Goal: Task Accomplishment & Management: Complete application form

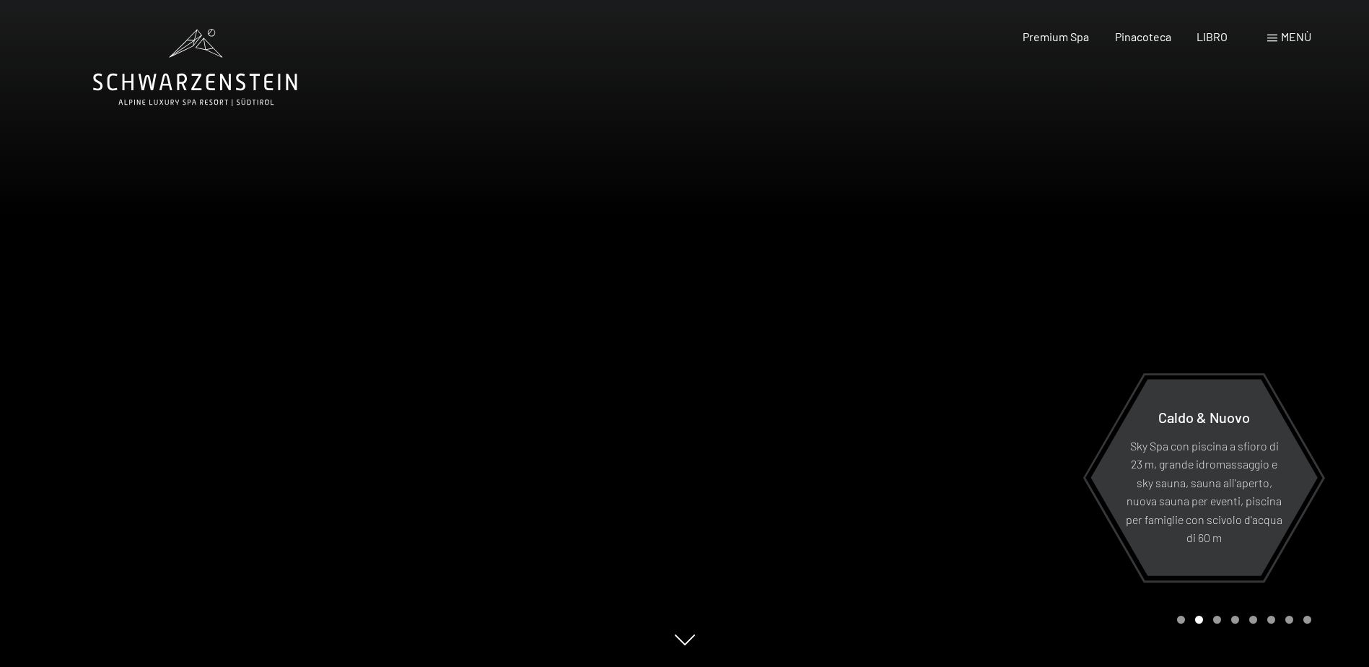
click at [1300, 36] on span "Menù" at bounding box center [1296, 37] width 30 height 14
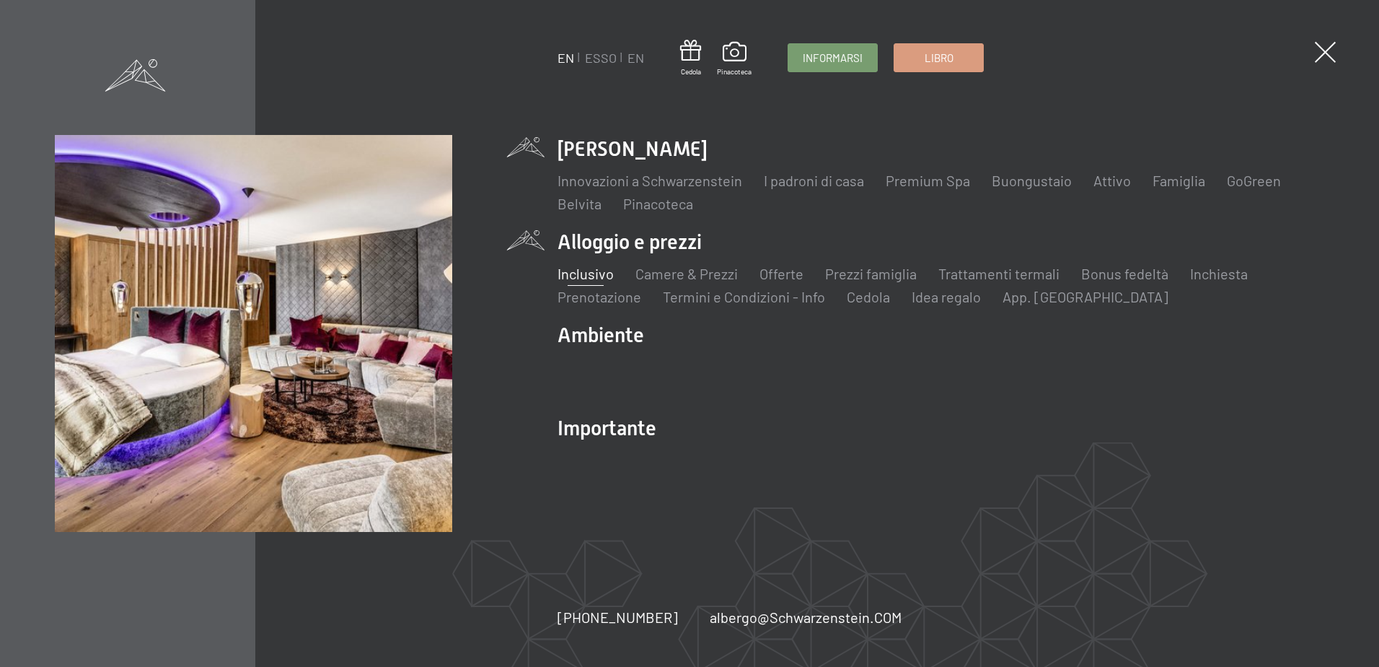
click at [594, 278] on link "Inclusivo" at bounding box center [586, 273] width 56 height 17
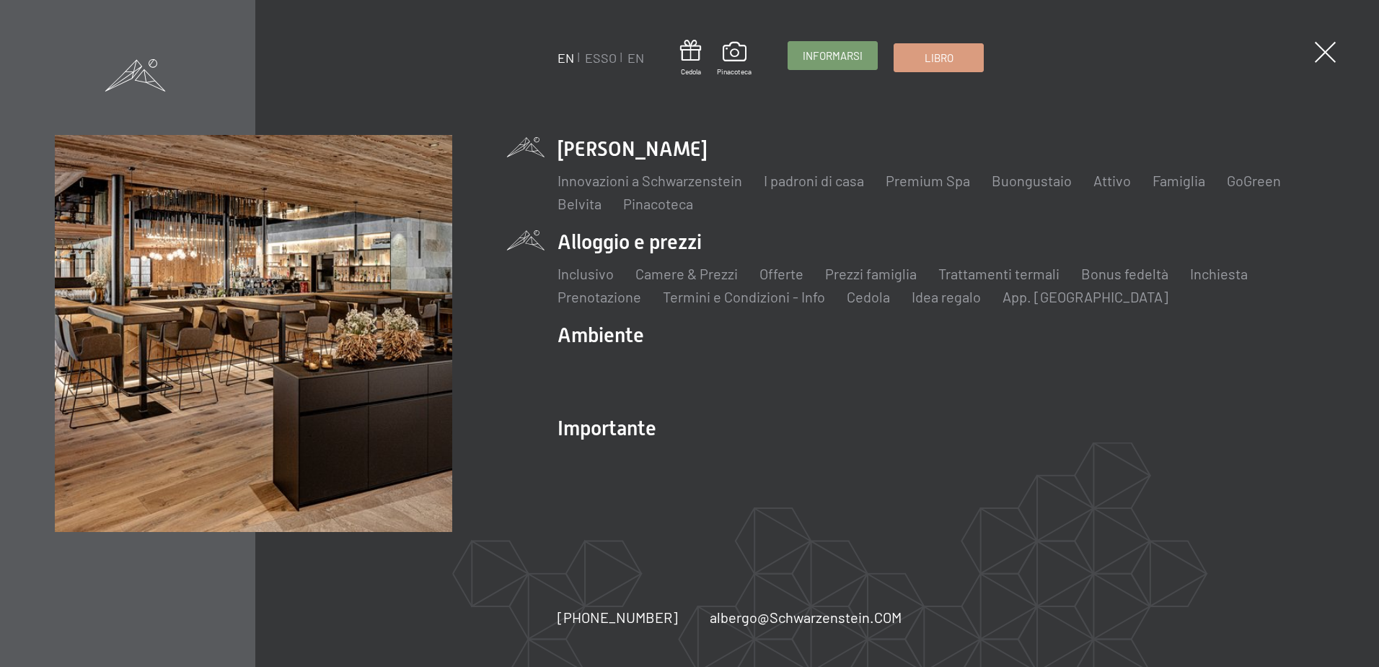
click at [844, 51] on span "Informarsi" at bounding box center [833, 55] width 60 height 15
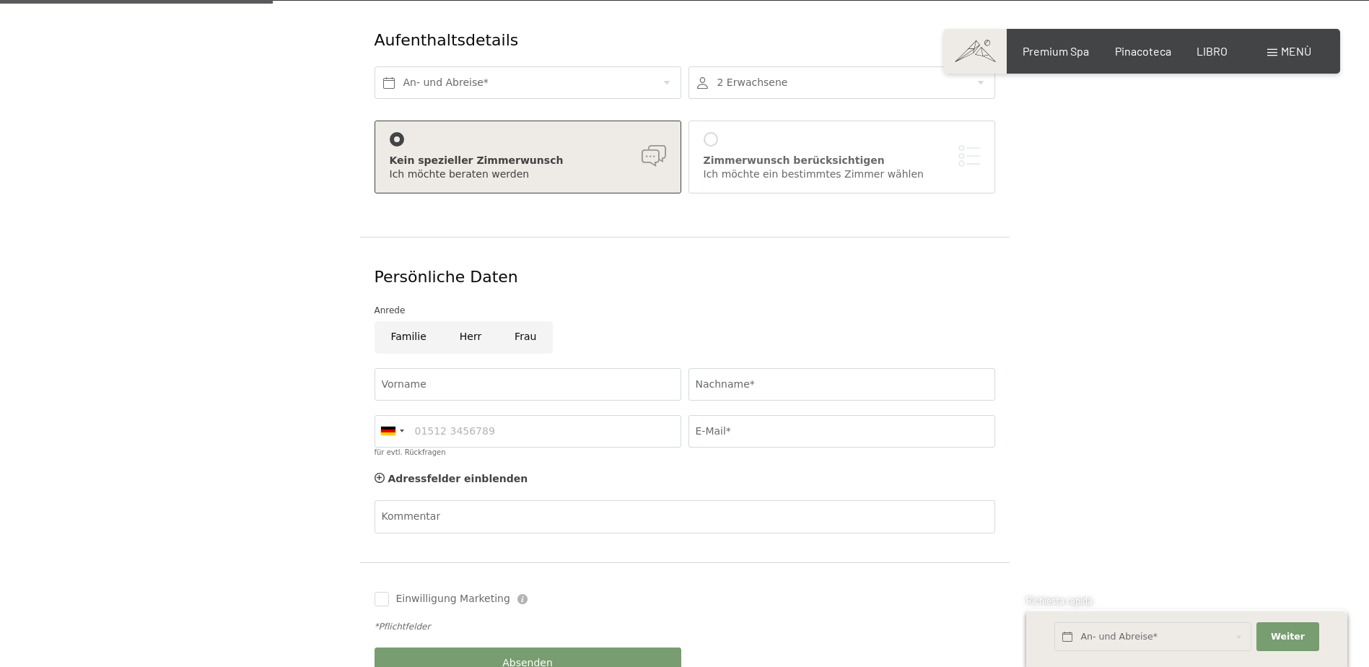
scroll to position [361, 0]
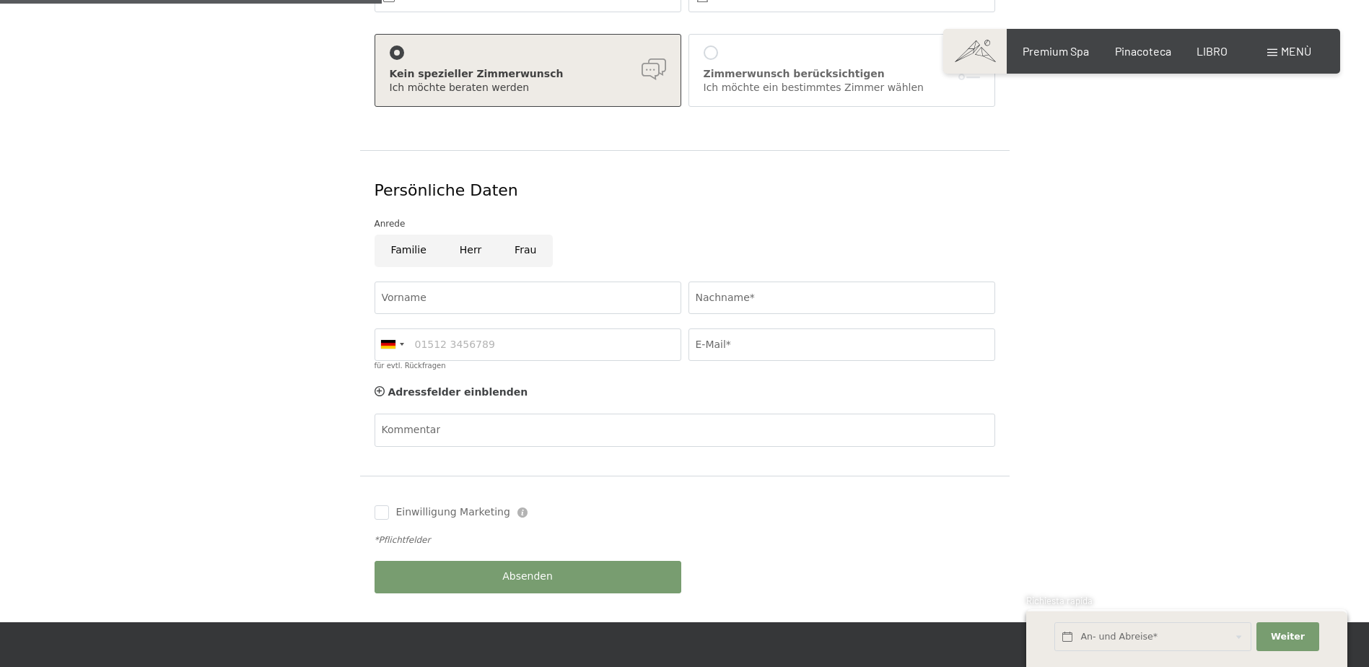
drag, startPoint x: 682, startPoint y: 219, endPoint x: 1084, endPoint y: 313, distance: 413.4
click at [1089, 326] on form "Aufenthaltsdetails An- und Abreise* 2 Erwachsene 2 Erwachsene Älter als 14 Jahr…" at bounding box center [684, 268] width 985 height 708
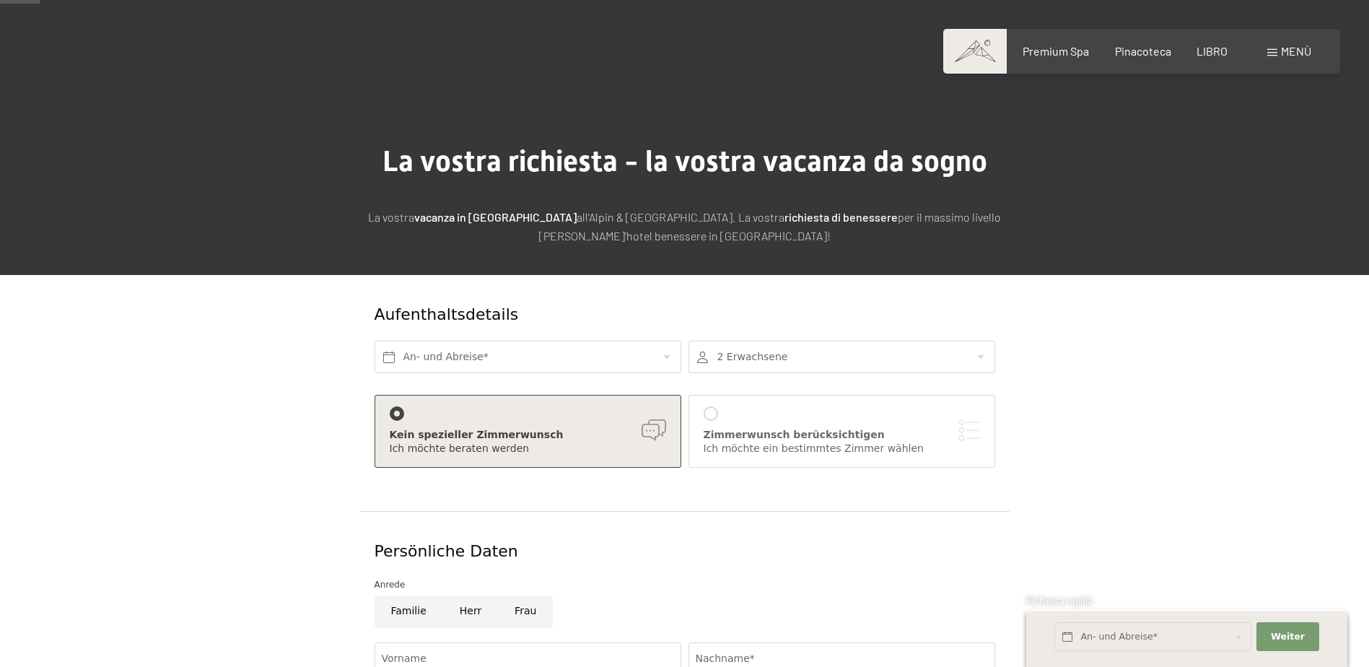
scroll to position [216, 0]
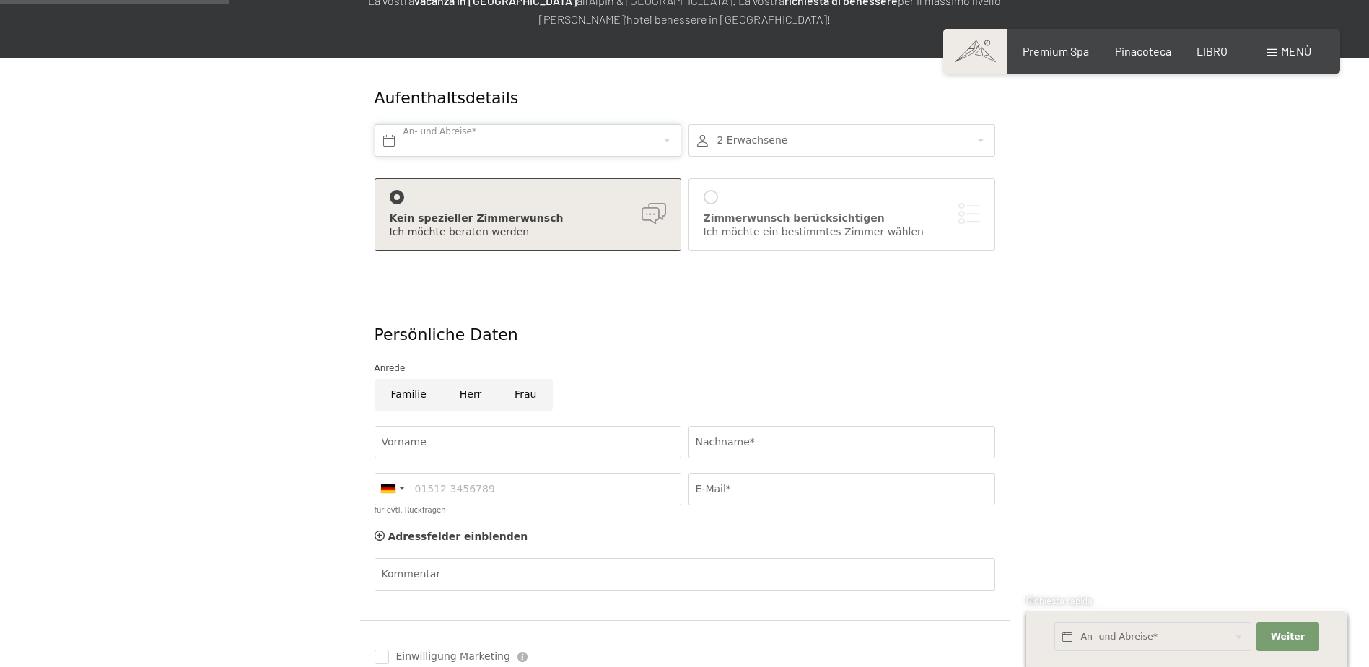
click at [460, 139] on input "text" at bounding box center [527, 140] width 307 height 32
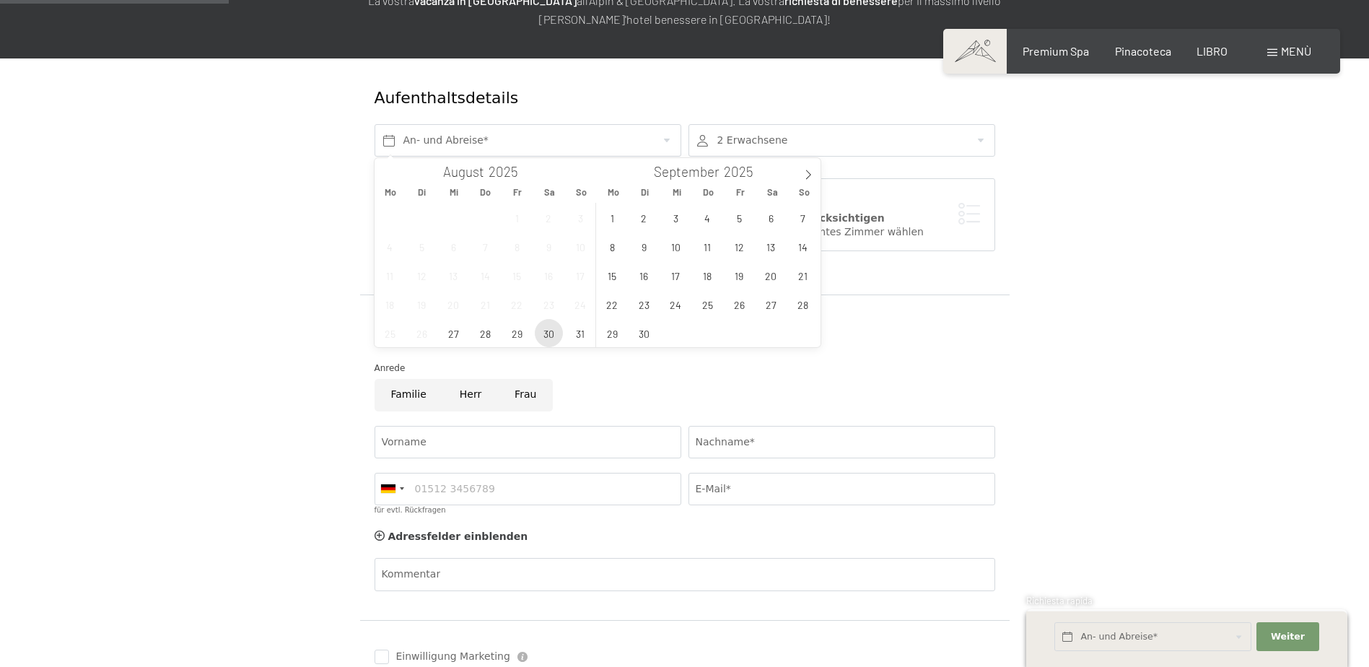
click at [549, 330] on span "30" at bounding box center [549, 333] width 28 height 28
type input "Sa. 30.08.2025"
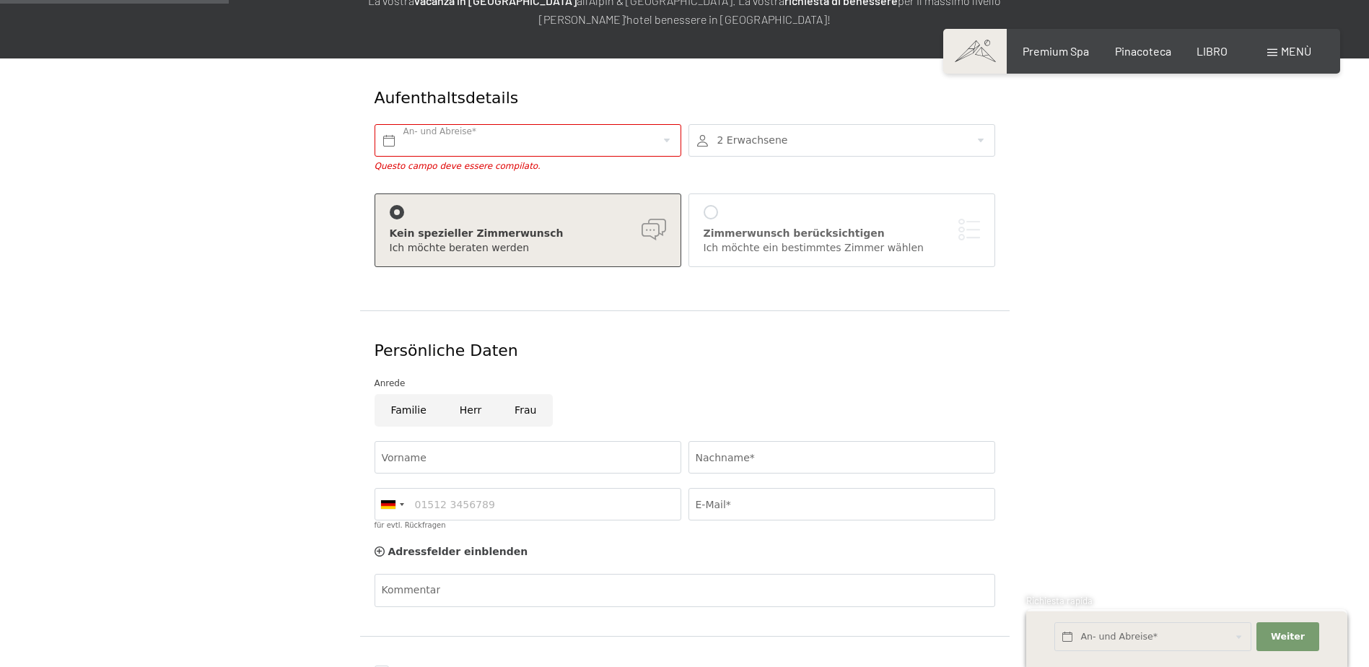
click at [784, 129] on div at bounding box center [841, 140] width 307 height 32
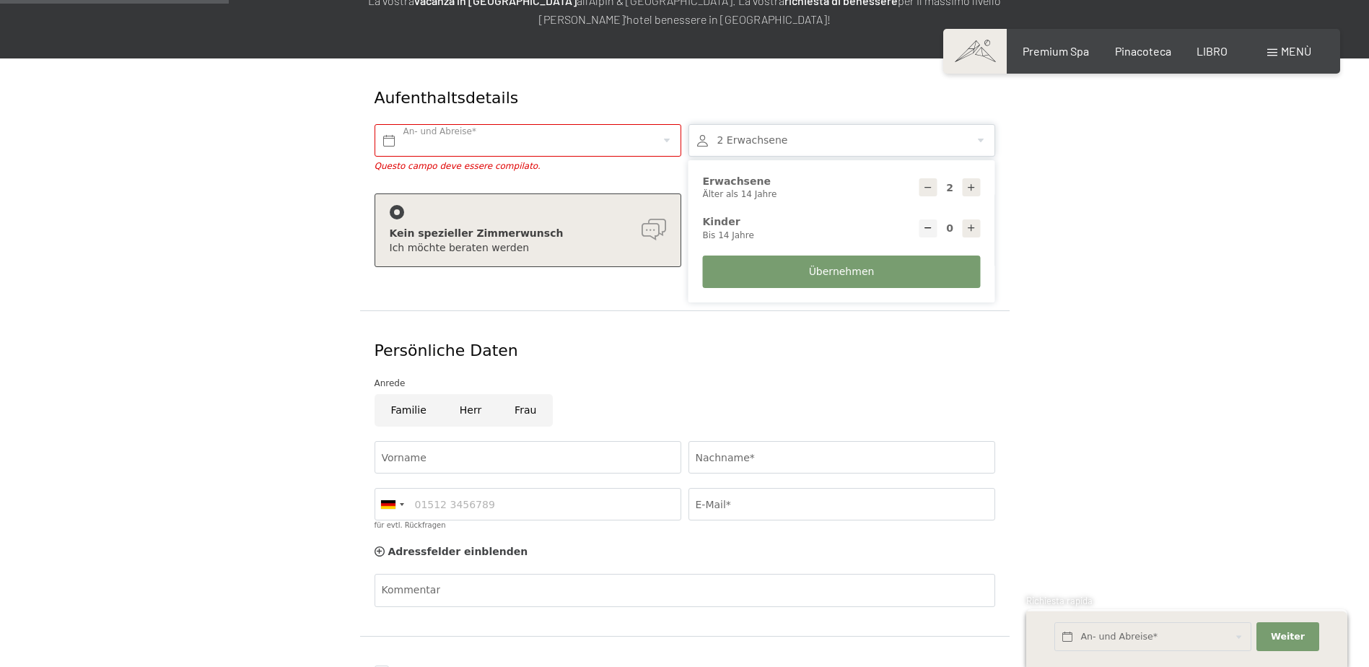
click at [455, 121] on div "An- und Abreise* Questo campo deve essere compilato." at bounding box center [528, 148] width 314 height 63
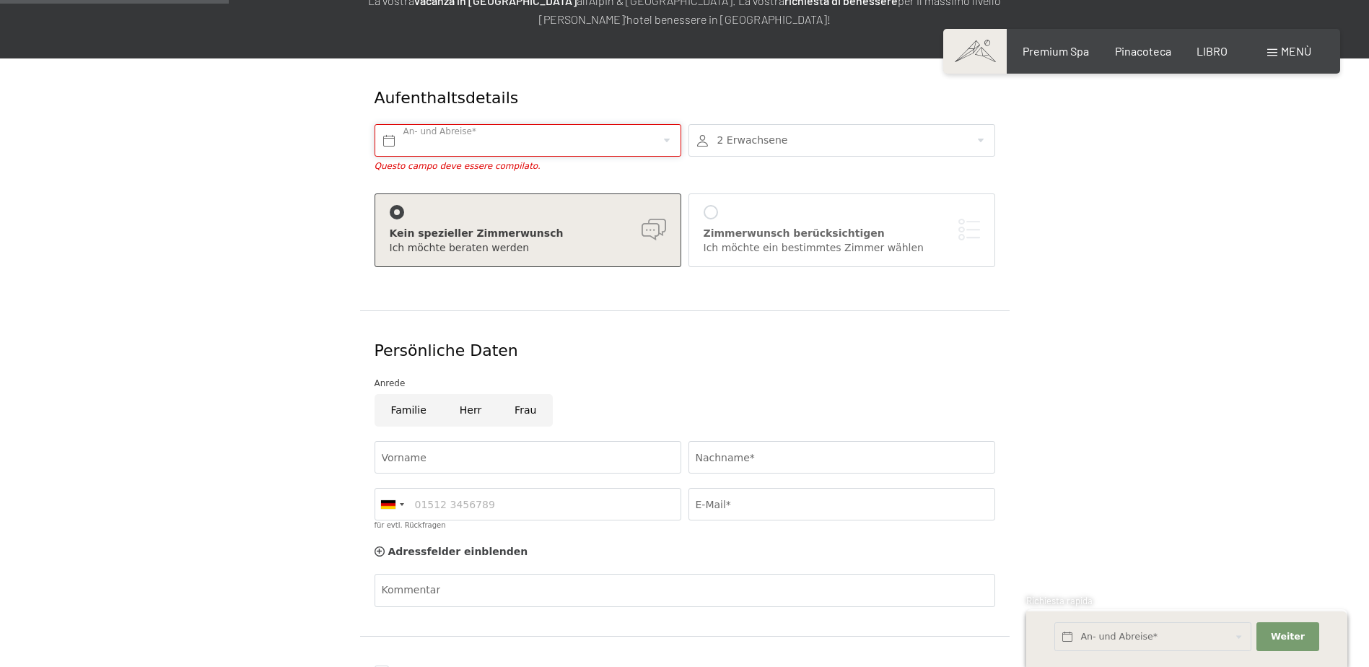
click at [483, 144] on input "text" at bounding box center [527, 140] width 307 height 32
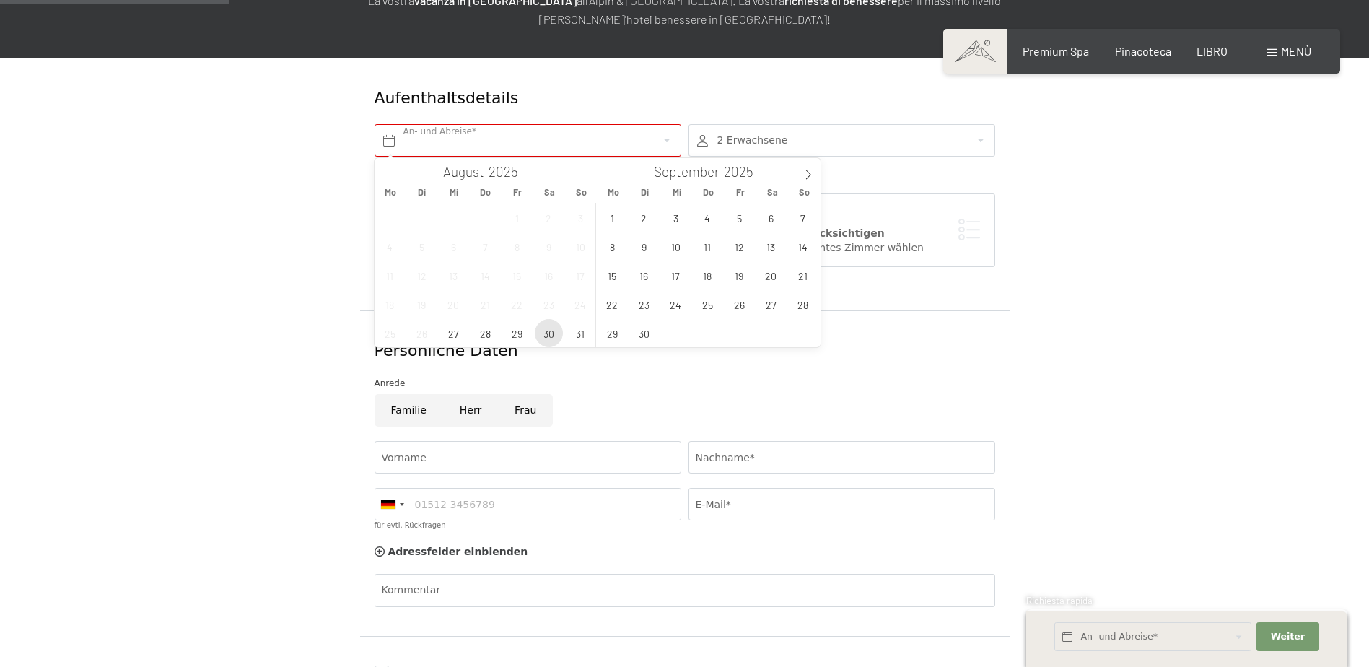
click at [549, 341] on span "30" at bounding box center [549, 333] width 28 height 28
type input "Sa. 30.08.2025"
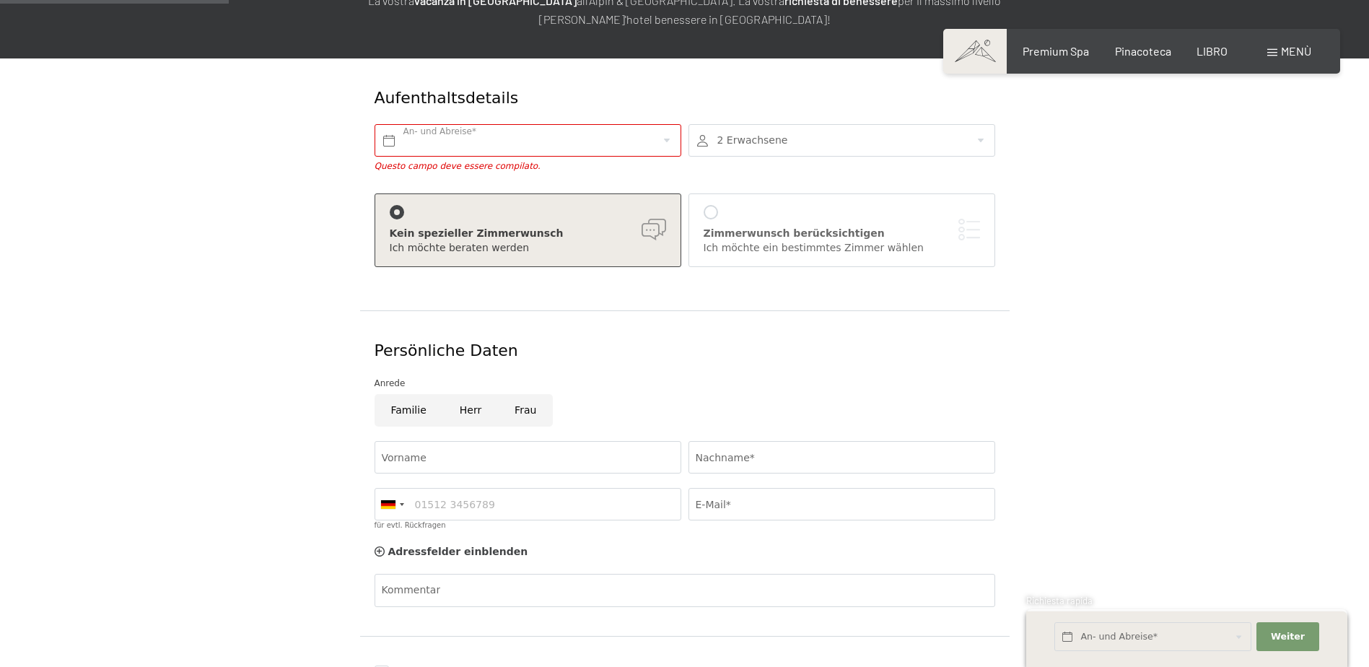
click at [788, 135] on div at bounding box center [841, 140] width 307 height 32
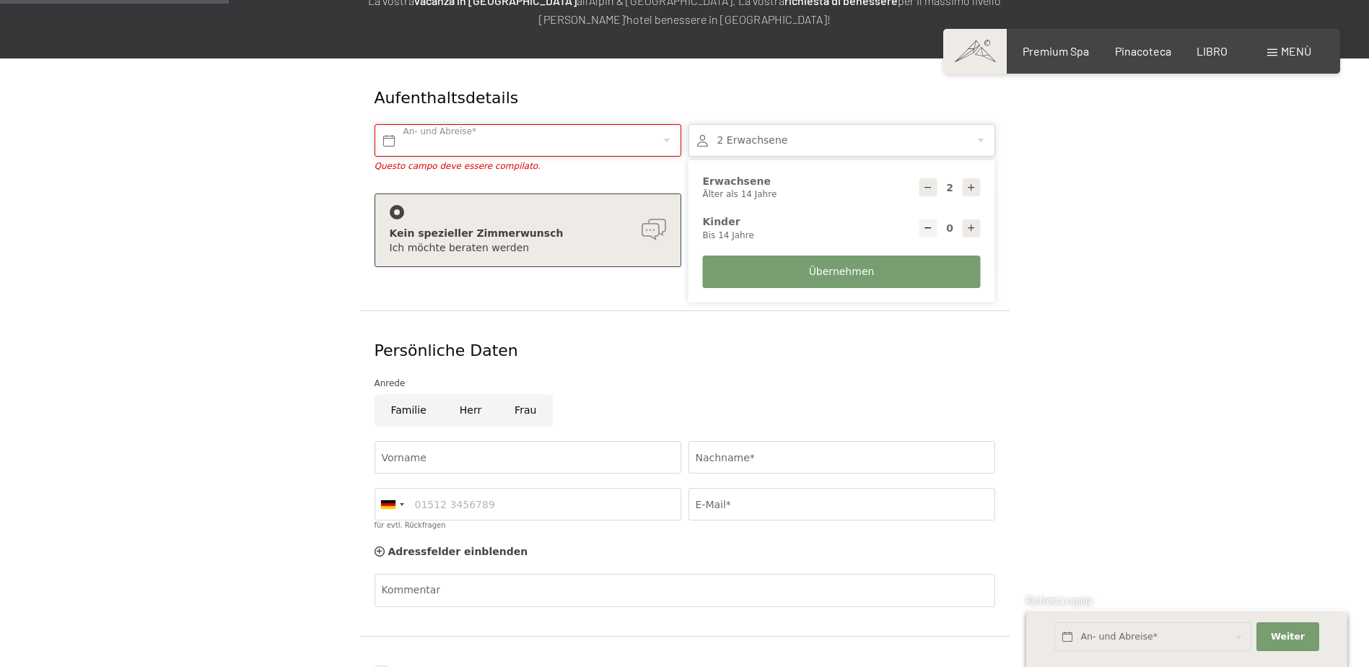
click at [498, 141] on input "text" at bounding box center [527, 140] width 307 height 32
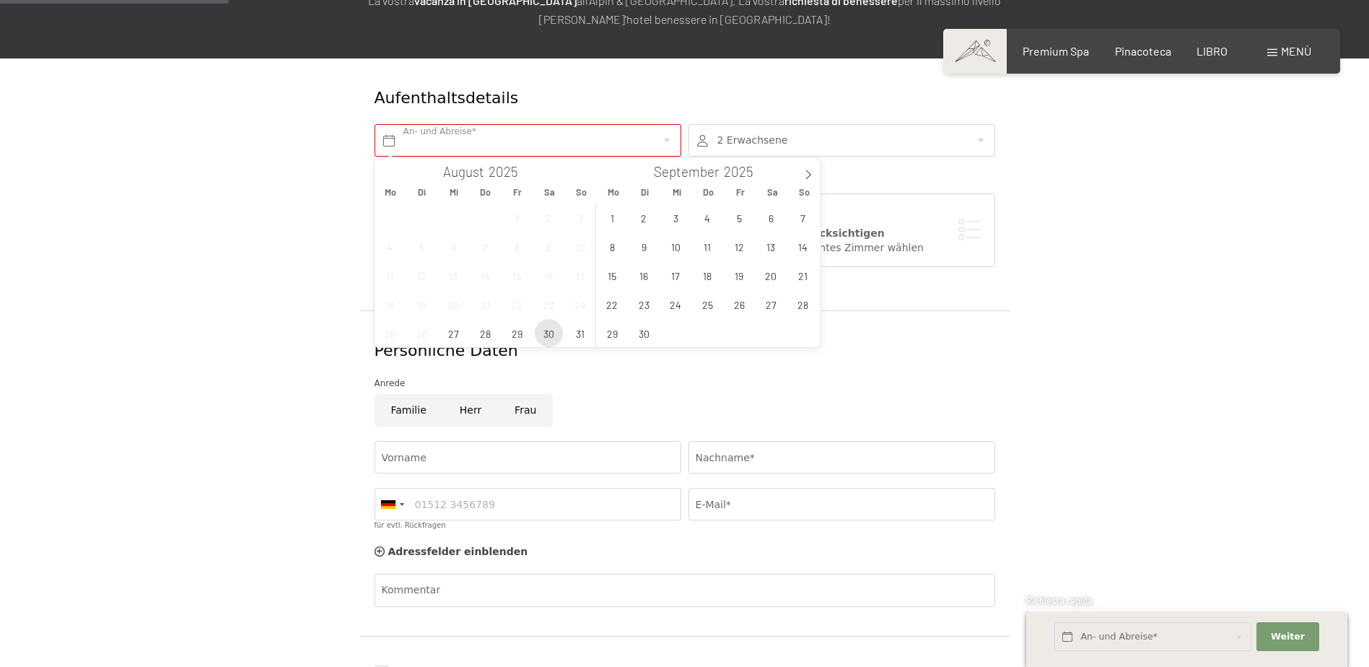
click at [546, 330] on span "30" at bounding box center [549, 333] width 28 height 28
click at [582, 339] on span "31" at bounding box center [580, 333] width 28 height 28
type input "Sa. 30.08.2025 - So. 31.08.2025"
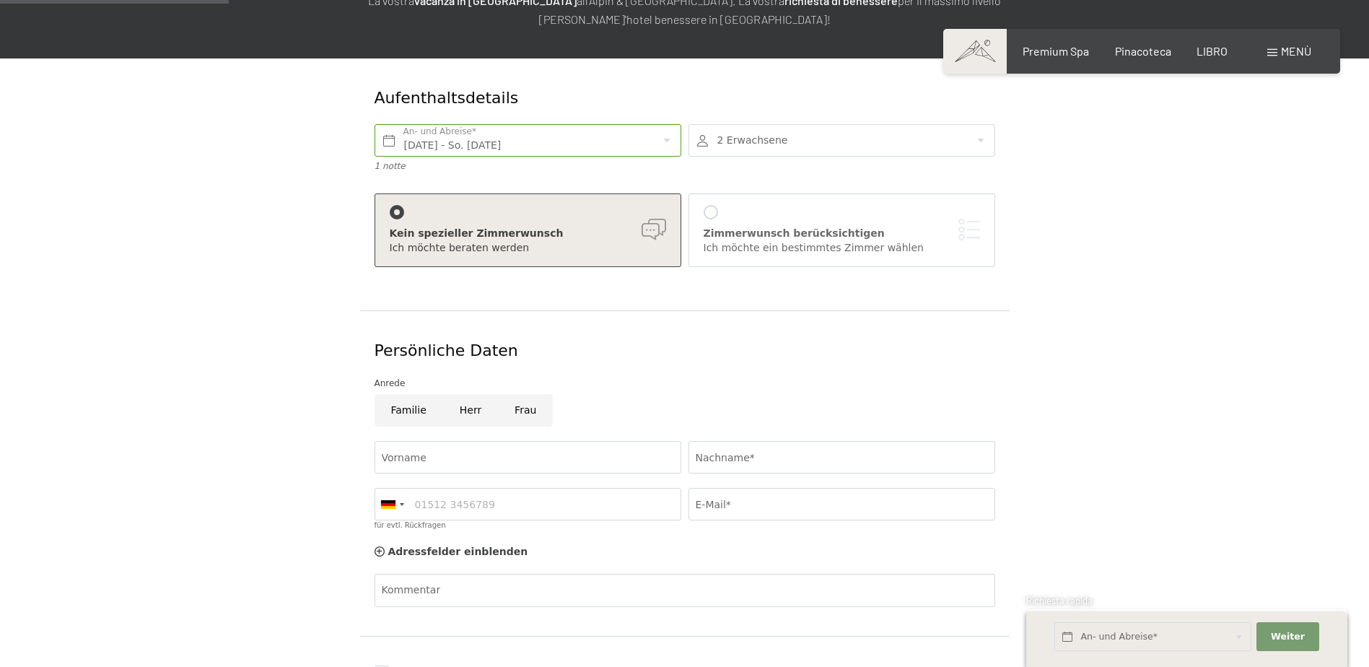
click at [761, 141] on div at bounding box center [841, 140] width 307 height 32
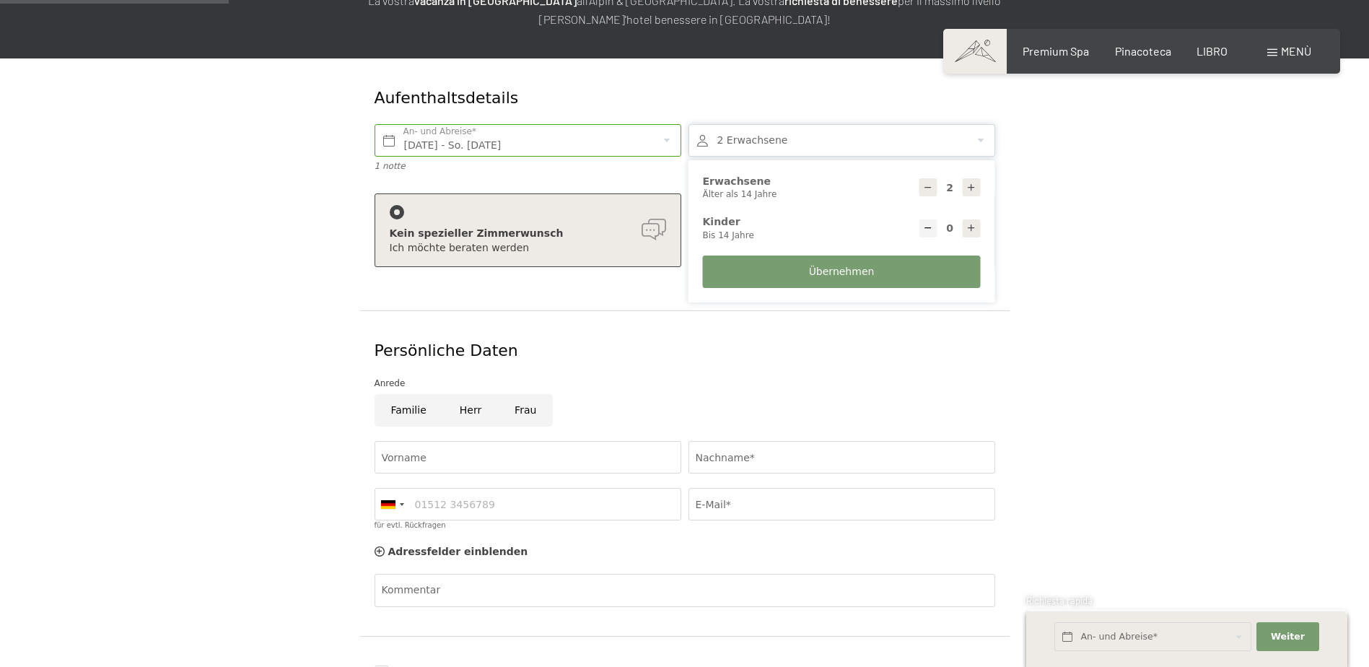
click at [1131, 338] on form "Aufenthaltsdetails Sa. 30.08.2025 - So. 31.08.2025 An- und Abreise* 1 notte 2 E…" at bounding box center [684, 420] width 985 height 724
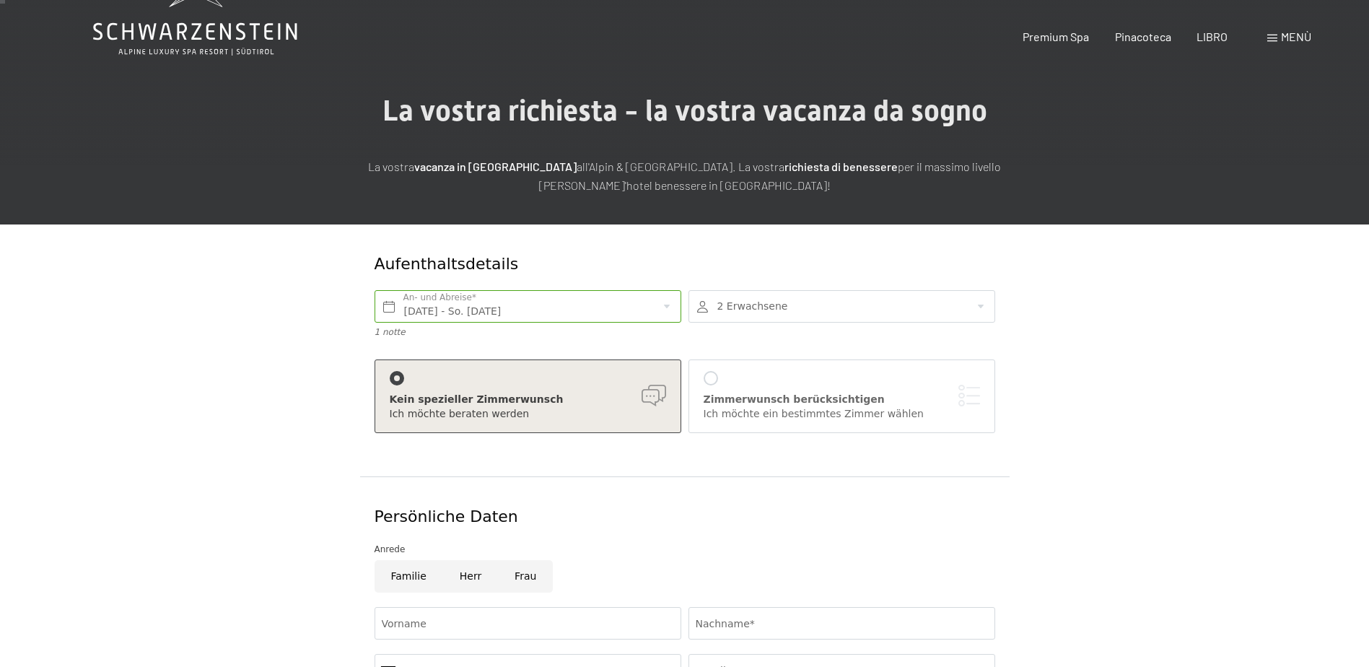
scroll to position [289, 0]
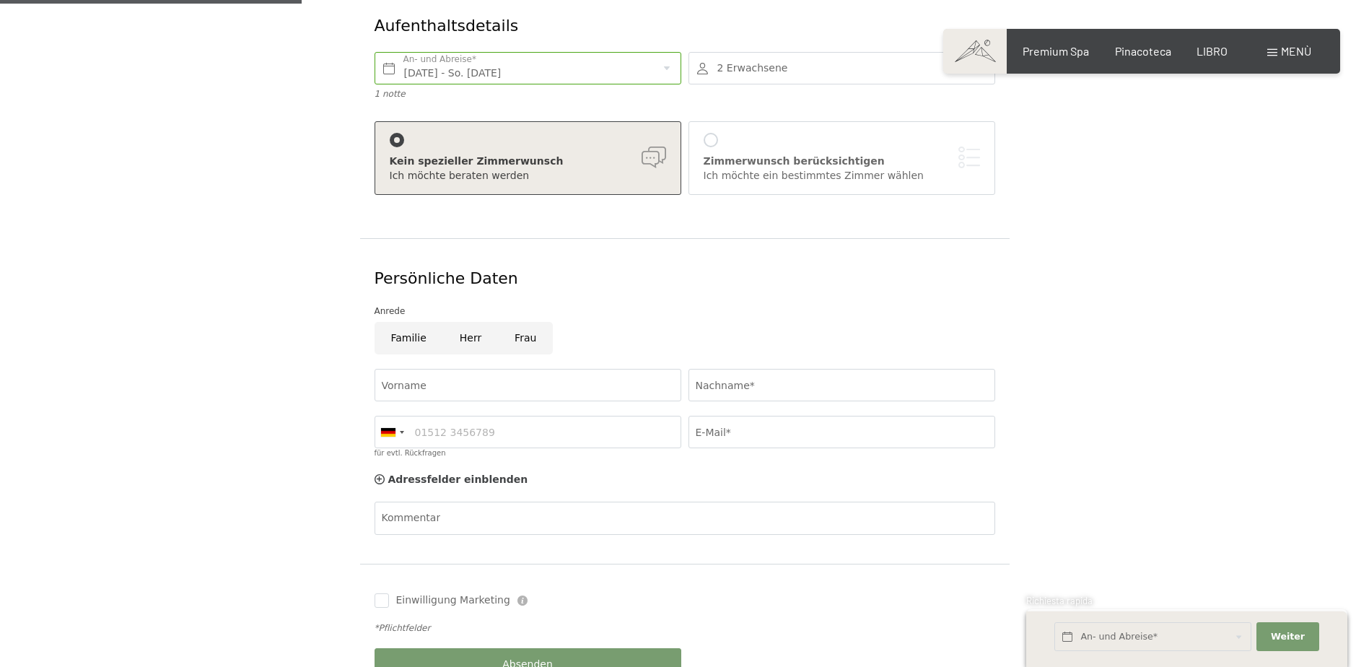
drag, startPoint x: 219, startPoint y: 204, endPoint x: 149, endPoint y: 369, distance: 179.1
click at [149, 369] on div "Aufenthaltsdetails Sa. 30.08.2025 - So. 31.08.2025 An- und Abreise* 1 notte 2 E…" at bounding box center [684, 348] width 1093 height 724
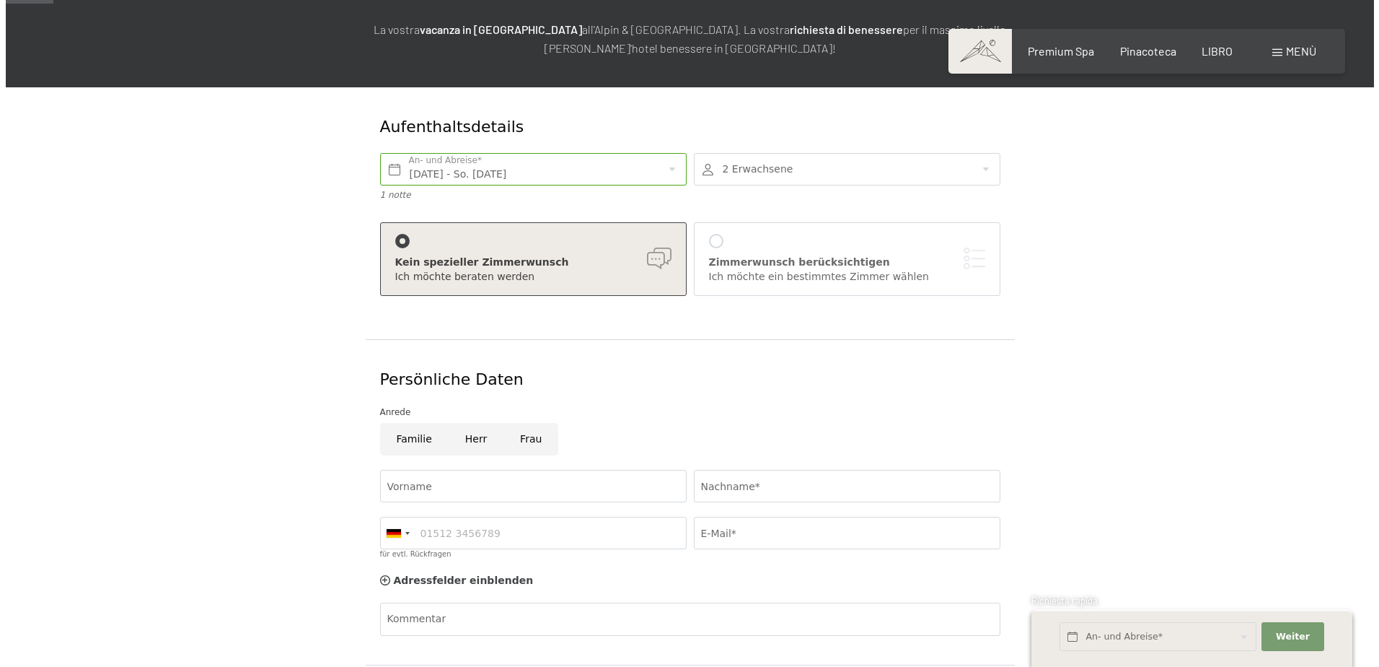
scroll to position [0, 0]
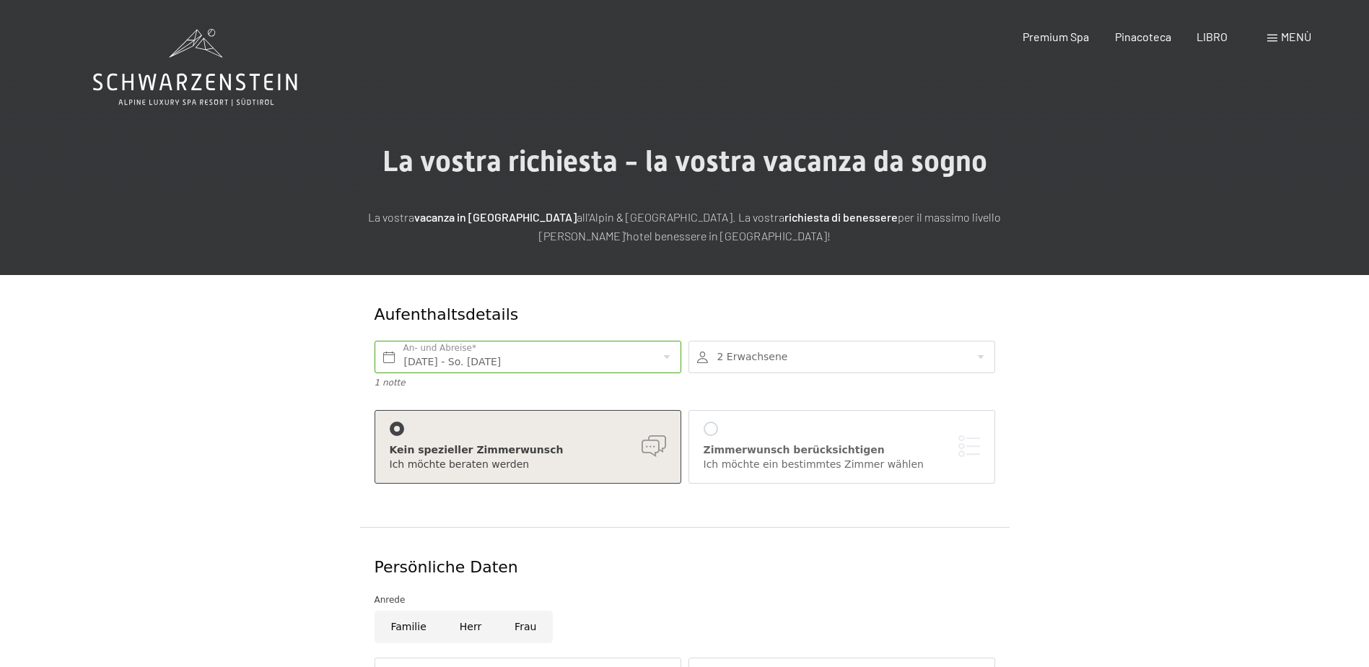
click at [1285, 36] on span "Menù" at bounding box center [1296, 37] width 30 height 14
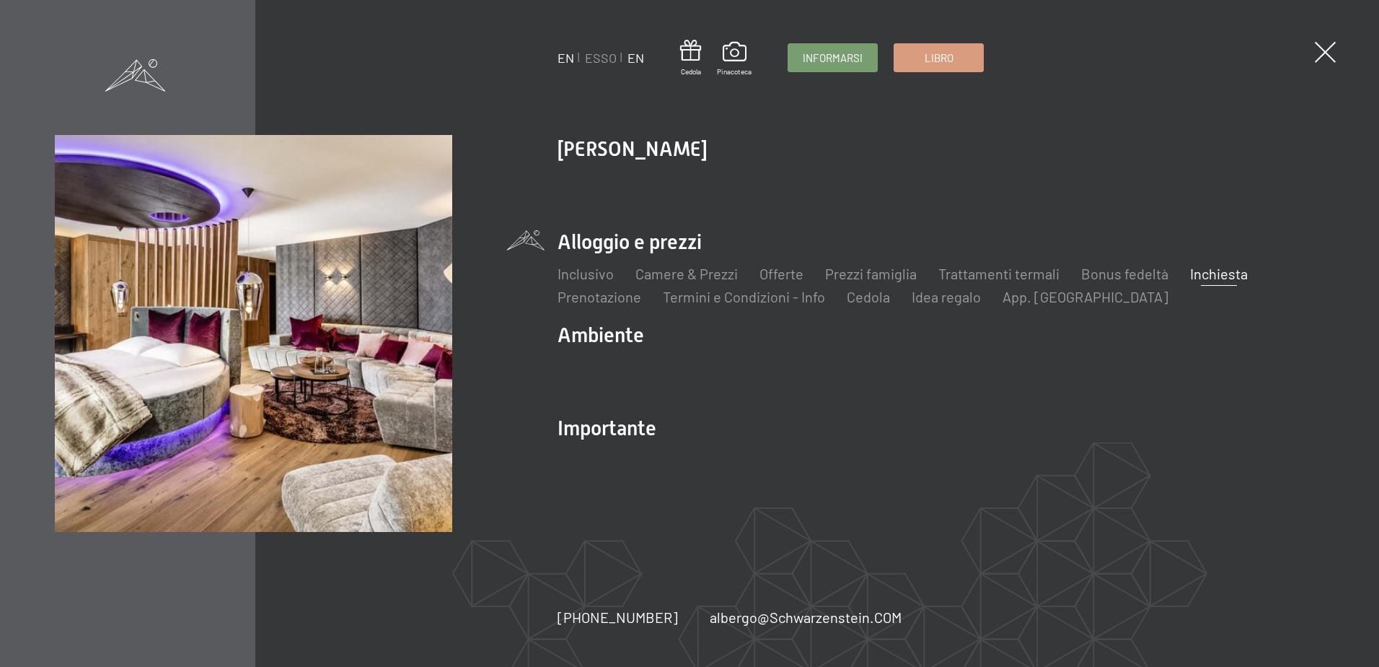
click at [633, 56] on link "EN" at bounding box center [636, 58] width 17 height 16
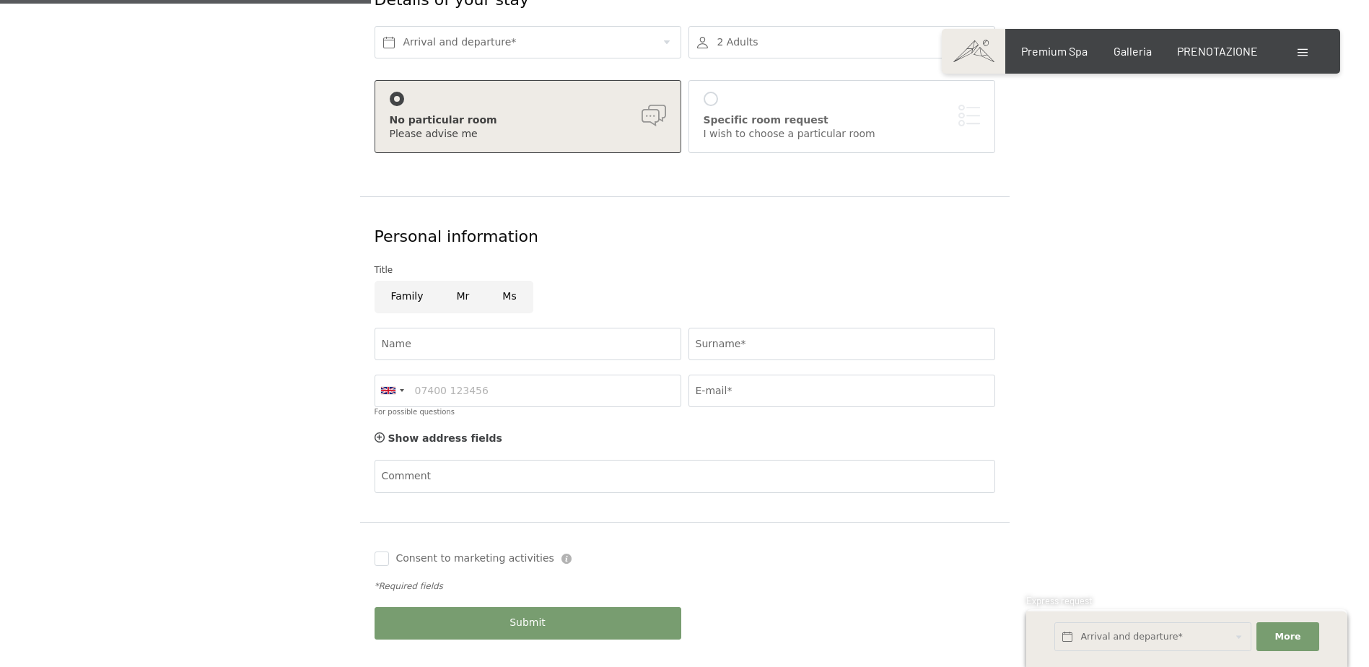
scroll to position [361, 0]
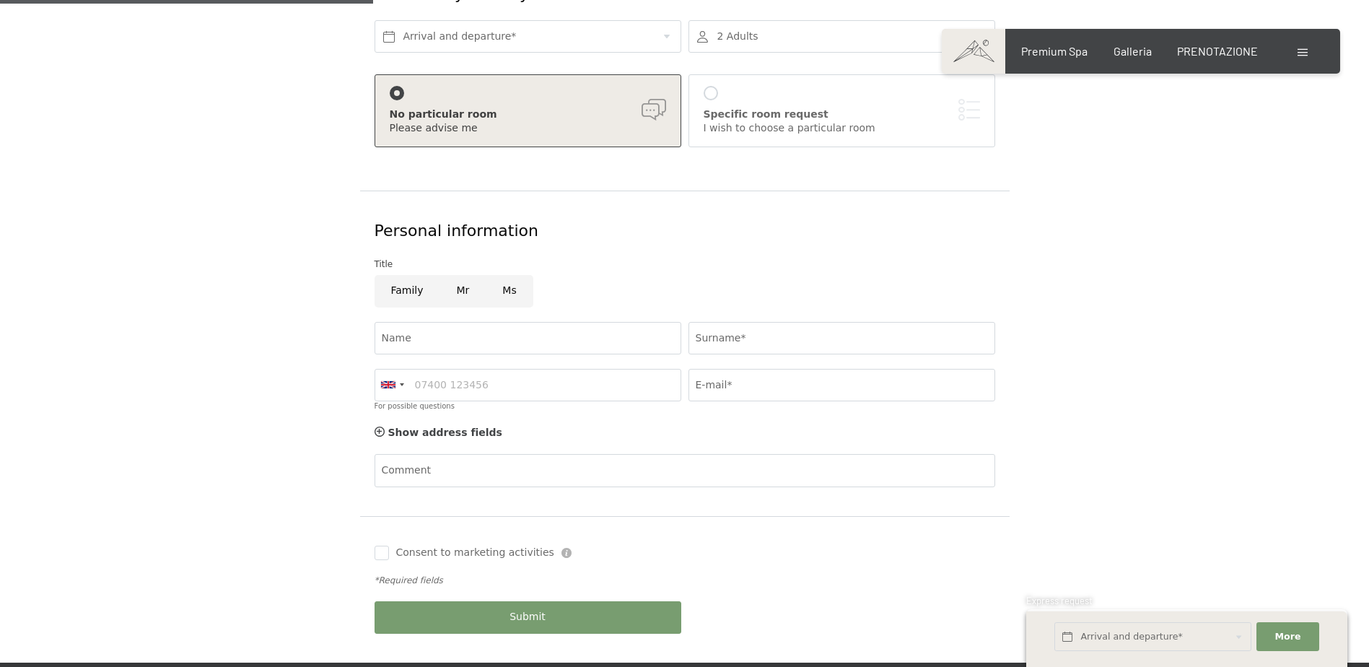
click at [511, 292] on input "Ms" at bounding box center [509, 291] width 47 height 32
radio input "true"
click at [442, 328] on input "Name" at bounding box center [527, 338] width 307 height 32
type input "jessica"
type input "martini"
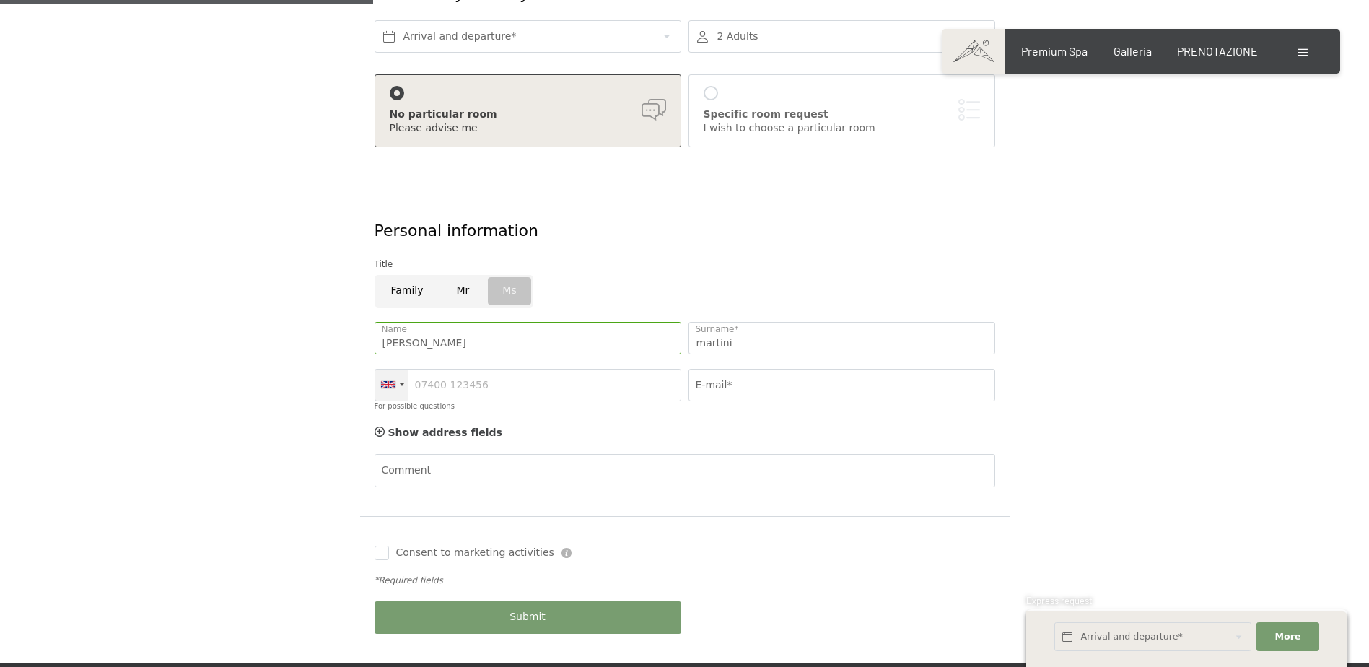
click at [397, 386] on div at bounding box center [391, 384] width 33 height 31
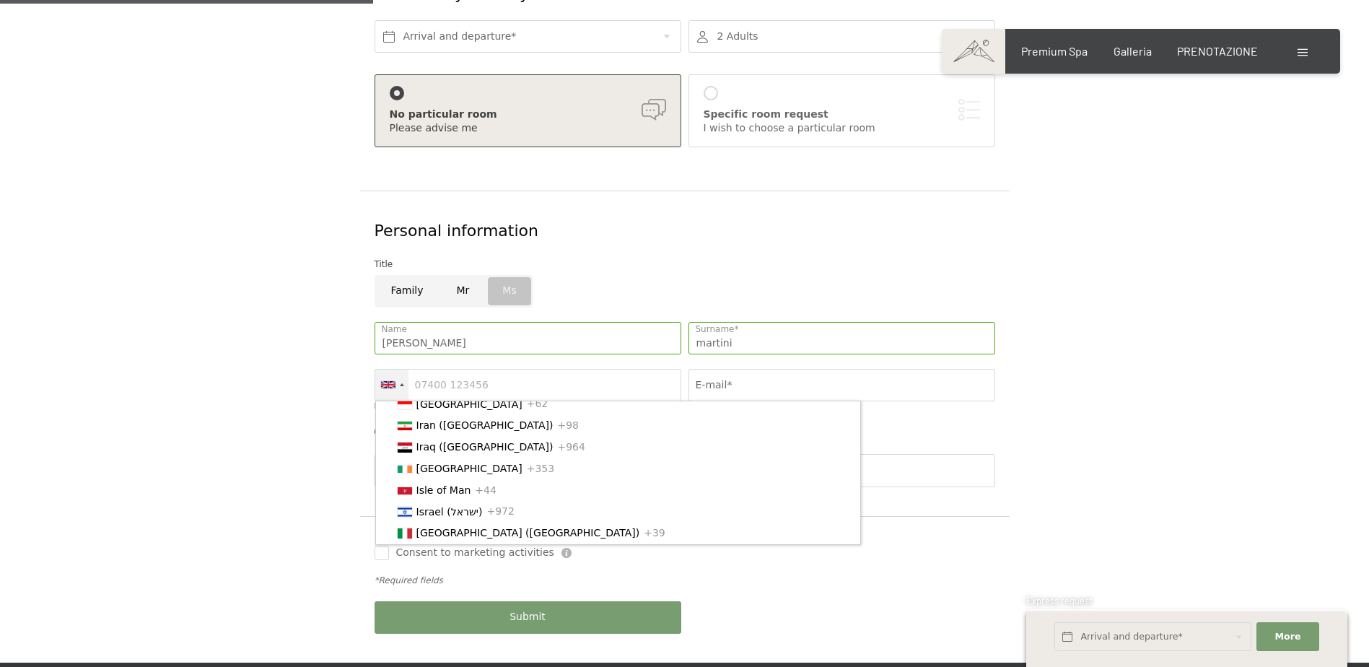
scroll to position [2431, 0]
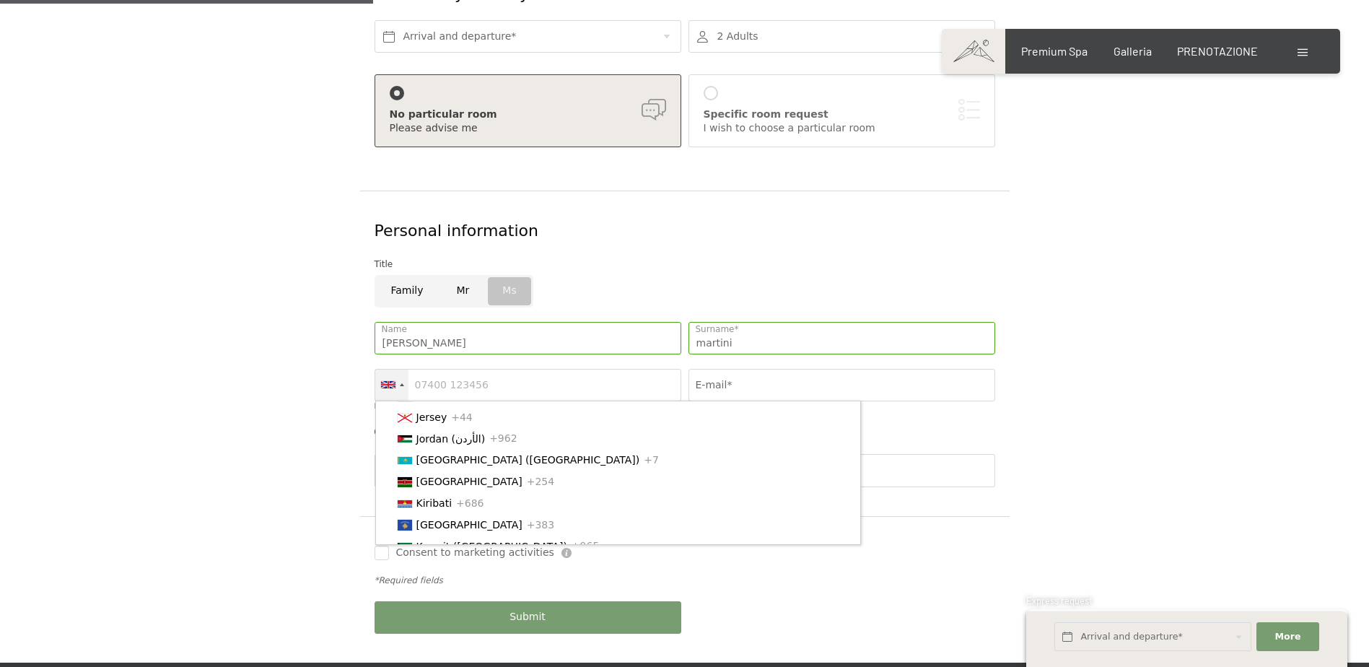
click at [465, 364] on li "Italy (Italia) +39" at bounding box center [625, 353] width 470 height 22
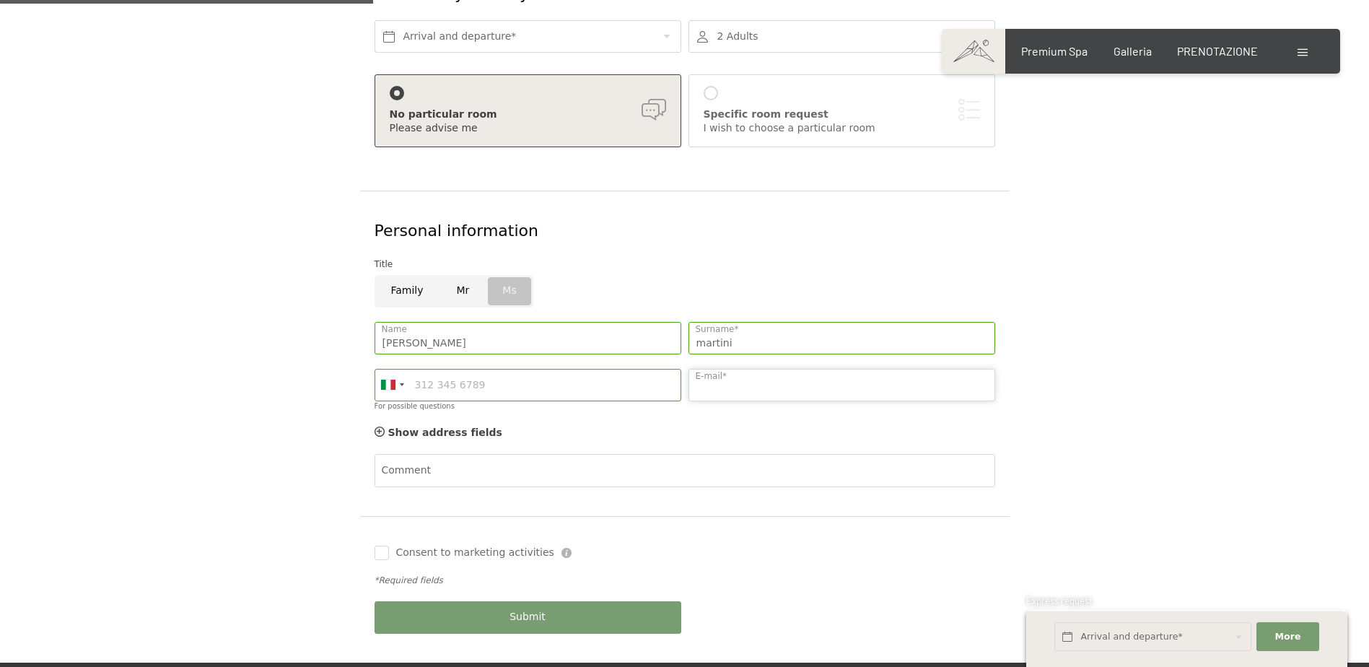
click at [757, 372] on input "E-mail*" at bounding box center [841, 385] width 307 height 32
click at [517, 389] on input "For possible questions" at bounding box center [527, 385] width 307 height 32
type input "3331127742"
click at [727, 382] on input "E-mail*" at bounding box center [841, 385] width 307 height 32
type input ","
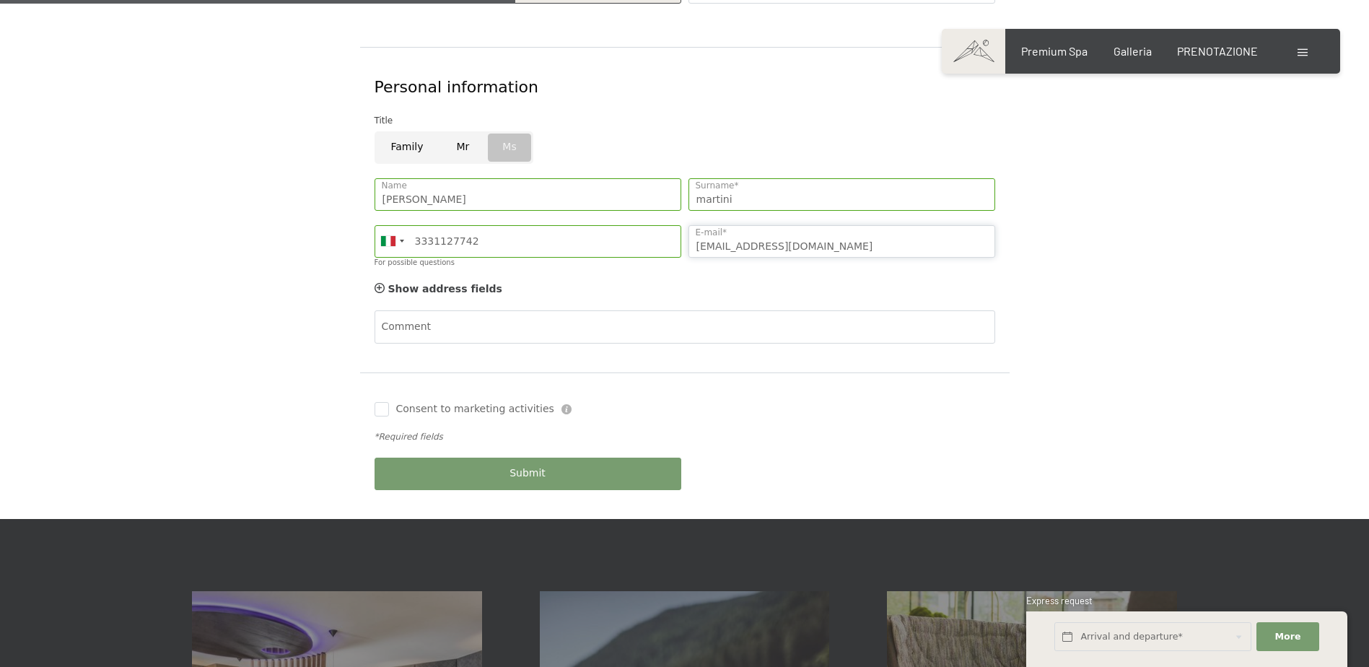
scroll to position [505, 0]
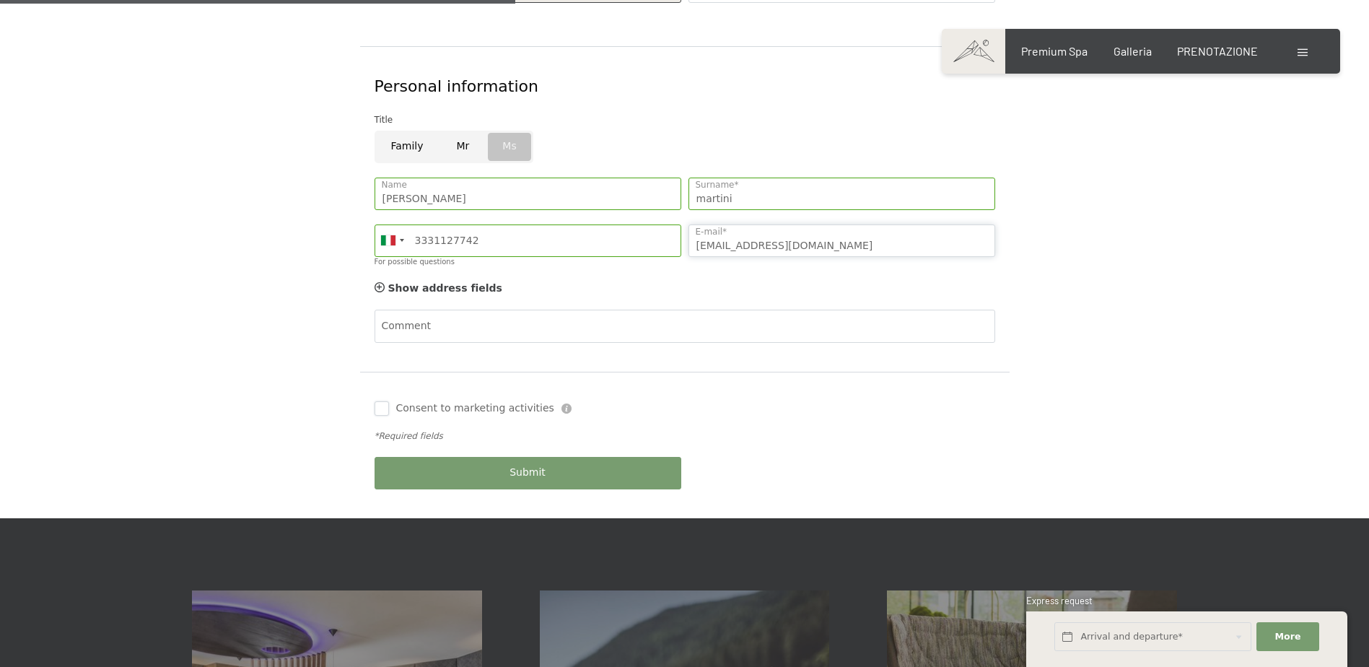
type input "martinijessica@hotmail.it"
click at [382, 409] on input "Consent to marketing activities" at bounding box center [381, 408] width 14 height 14
checkbox input "true"
click at [519, 473] on span "Submit" at bounding box center [527, 472] width 36 height 14
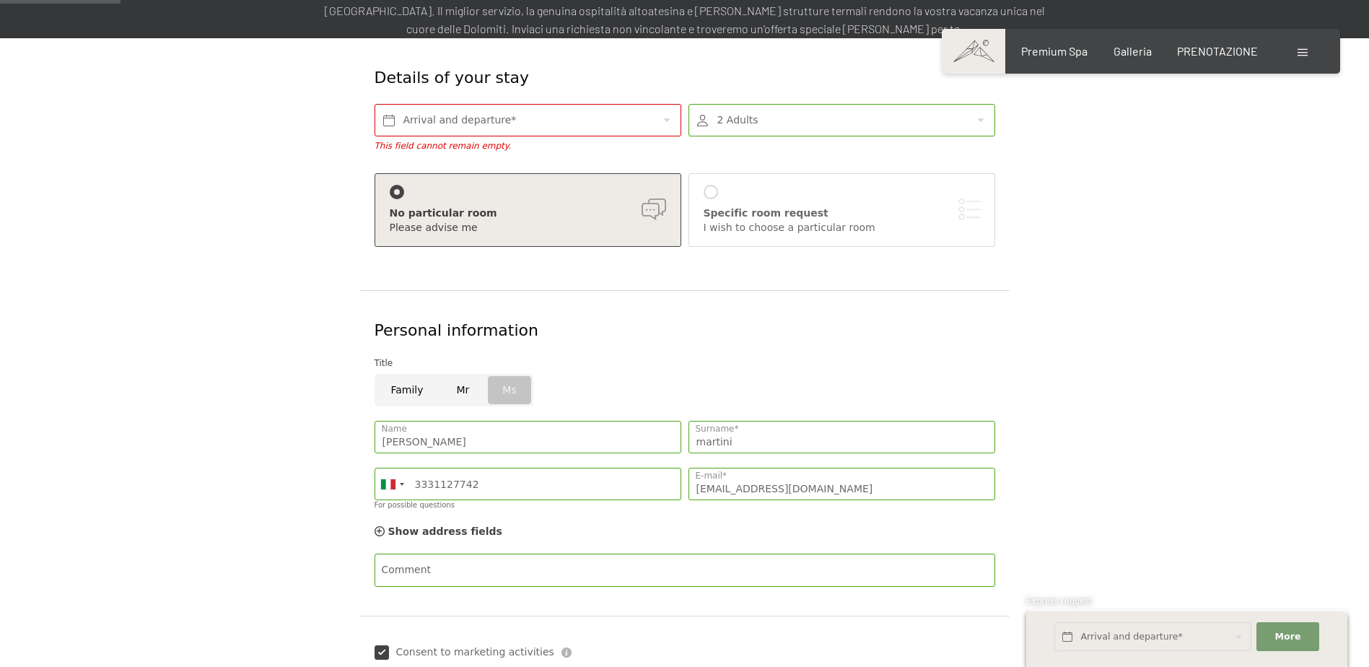
scroll to position [63, 0]
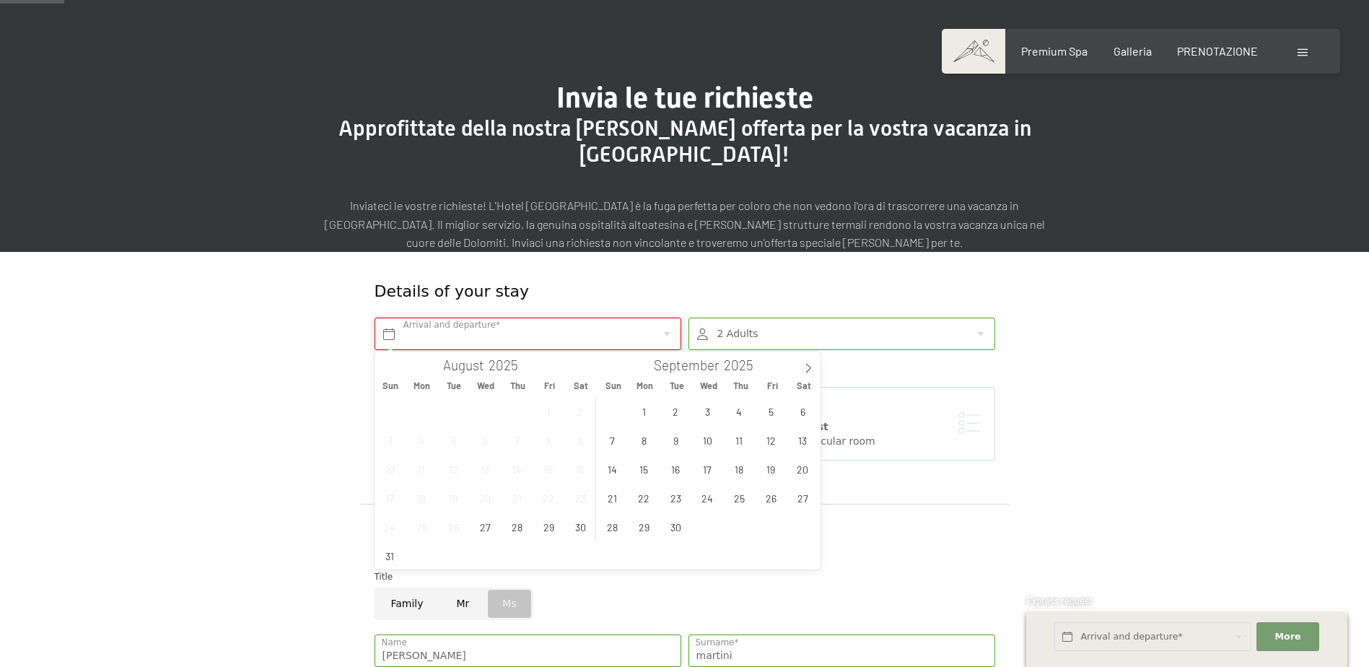
click at [483, 335] on input "text" at bounding box center [527, 333] width 307 height 32
click at [572, 525] on span "30" at bounding box center [580, 526] width 28 height 28
click at [392, 558] on span "31" at bounding box center [390, 555] width 28 height 28
type input "Sat. 30/08/2025 - Sun. 31/08/2025"
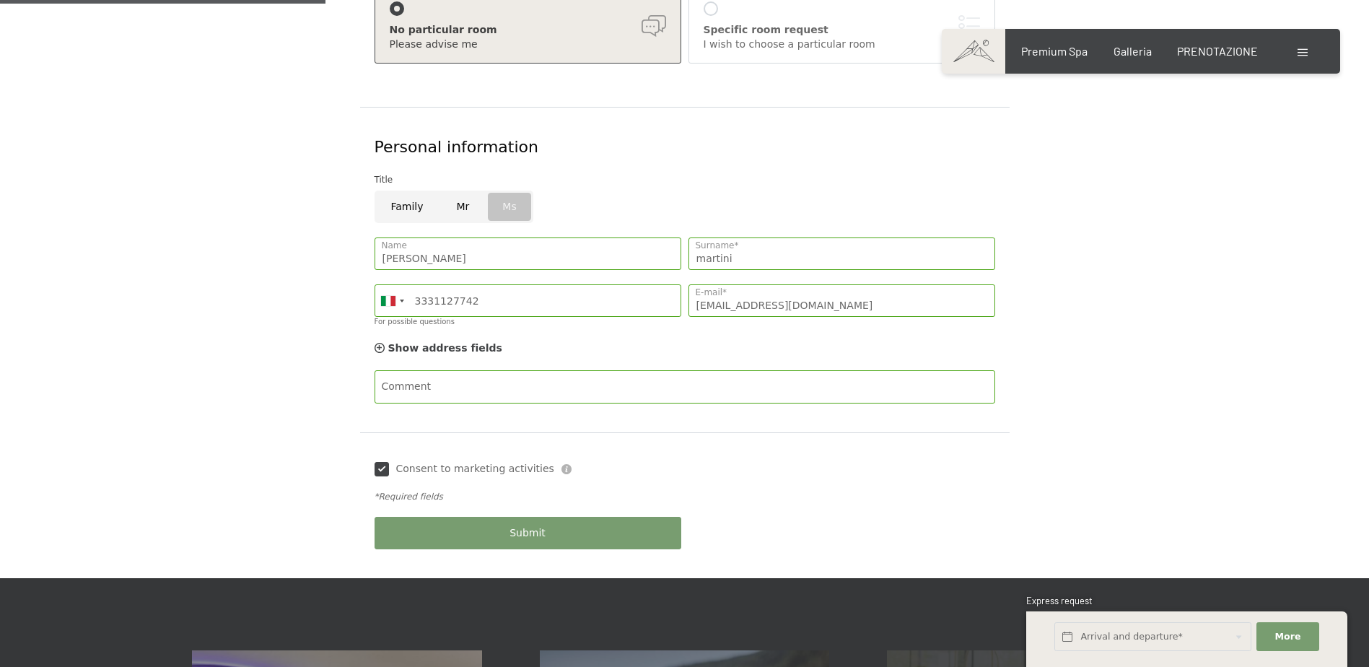
scroll to position [641, 0]
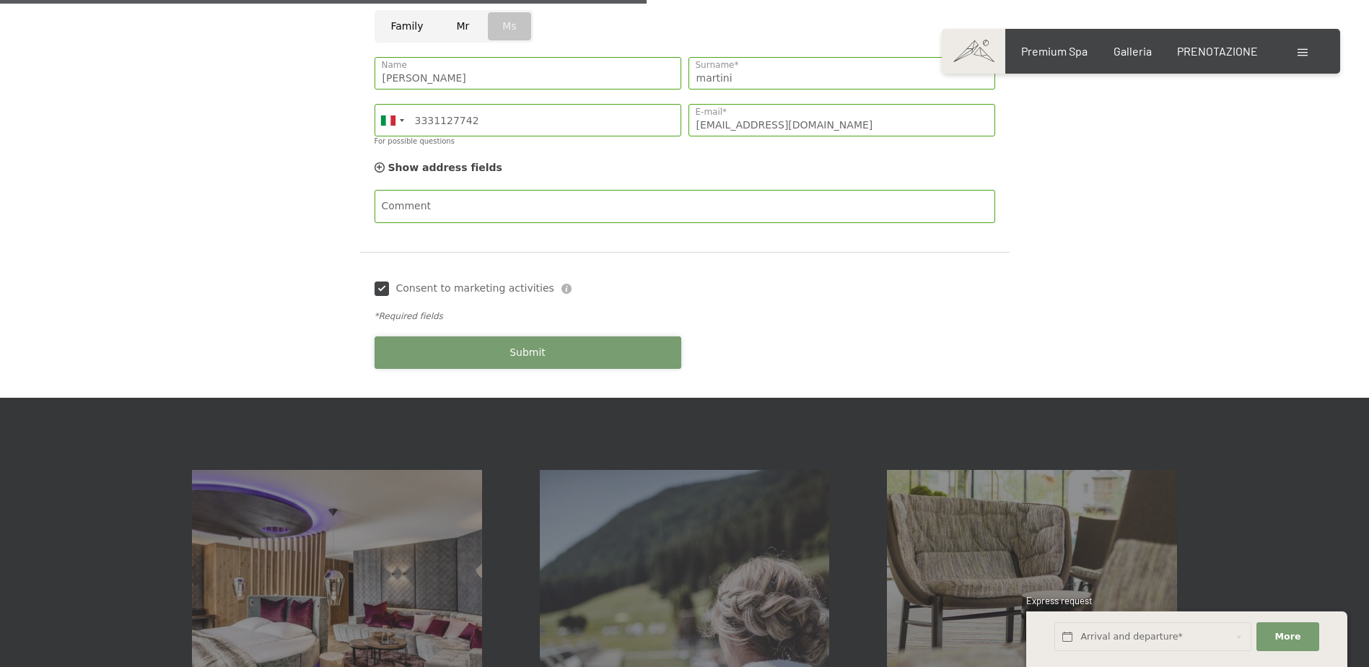
click at [514, 348] on span "Submit" at bounding box center [527, 353] width 36 height 14
